Goal: Transaction & Acquisition: Purchase product/service

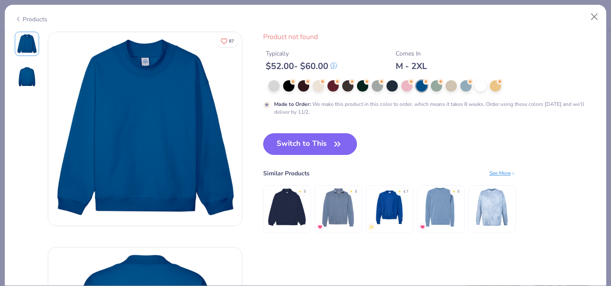
scroll to position [239, 0]
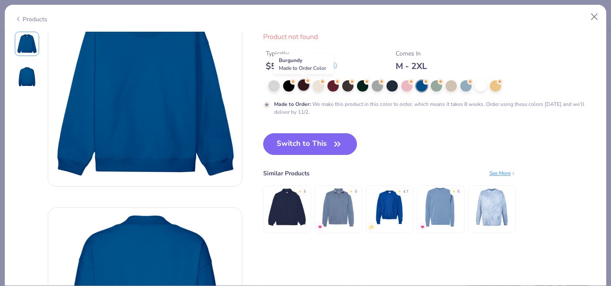
click at [301, 87] on div at bounding box center [303, 84] width 11 height 11
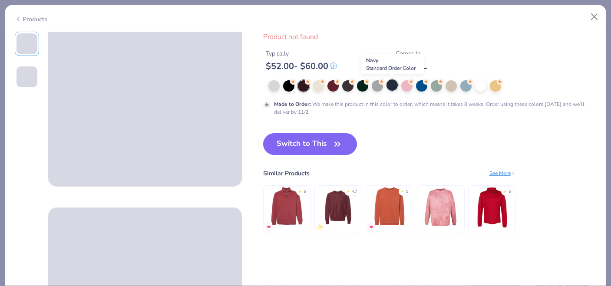
click at [389, 86] on div at bounding box center [391, 84] width 11 height 11
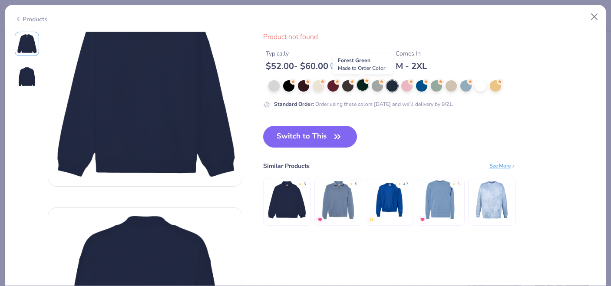
click at [365, 87] on div at bounding box center [362, 84] width 11 height 11
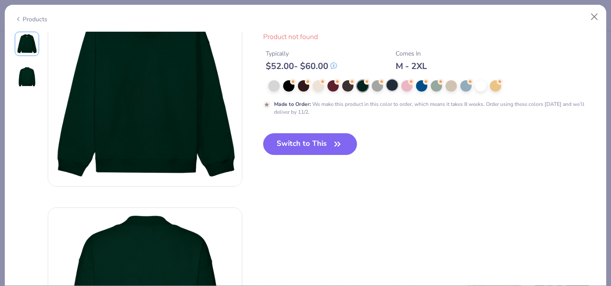
click at [390, 88] on div at bounding box center [391, 84] width 11 height 11
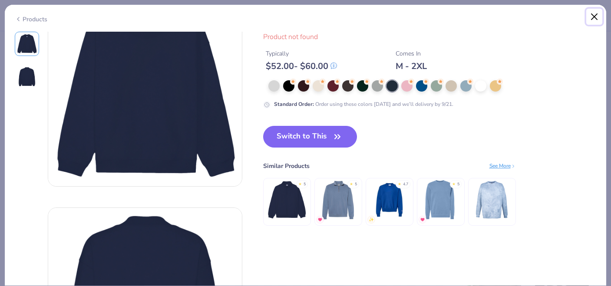
click at [594, 15] on button "Close" at bounding box center [594, 17] width 16 height 16
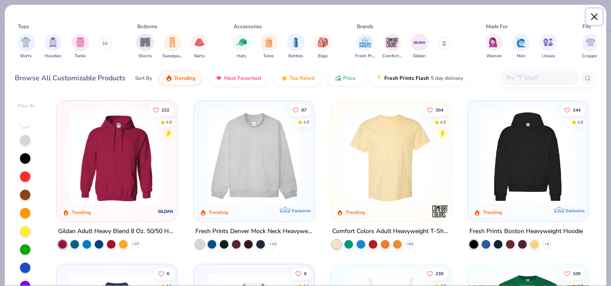
click at [594, 17] on button "Close" at bounding box center [594, 17] width 16 height 16
type textarea "x"
